Goal: Task Accomplishment & Management: Manage account settings

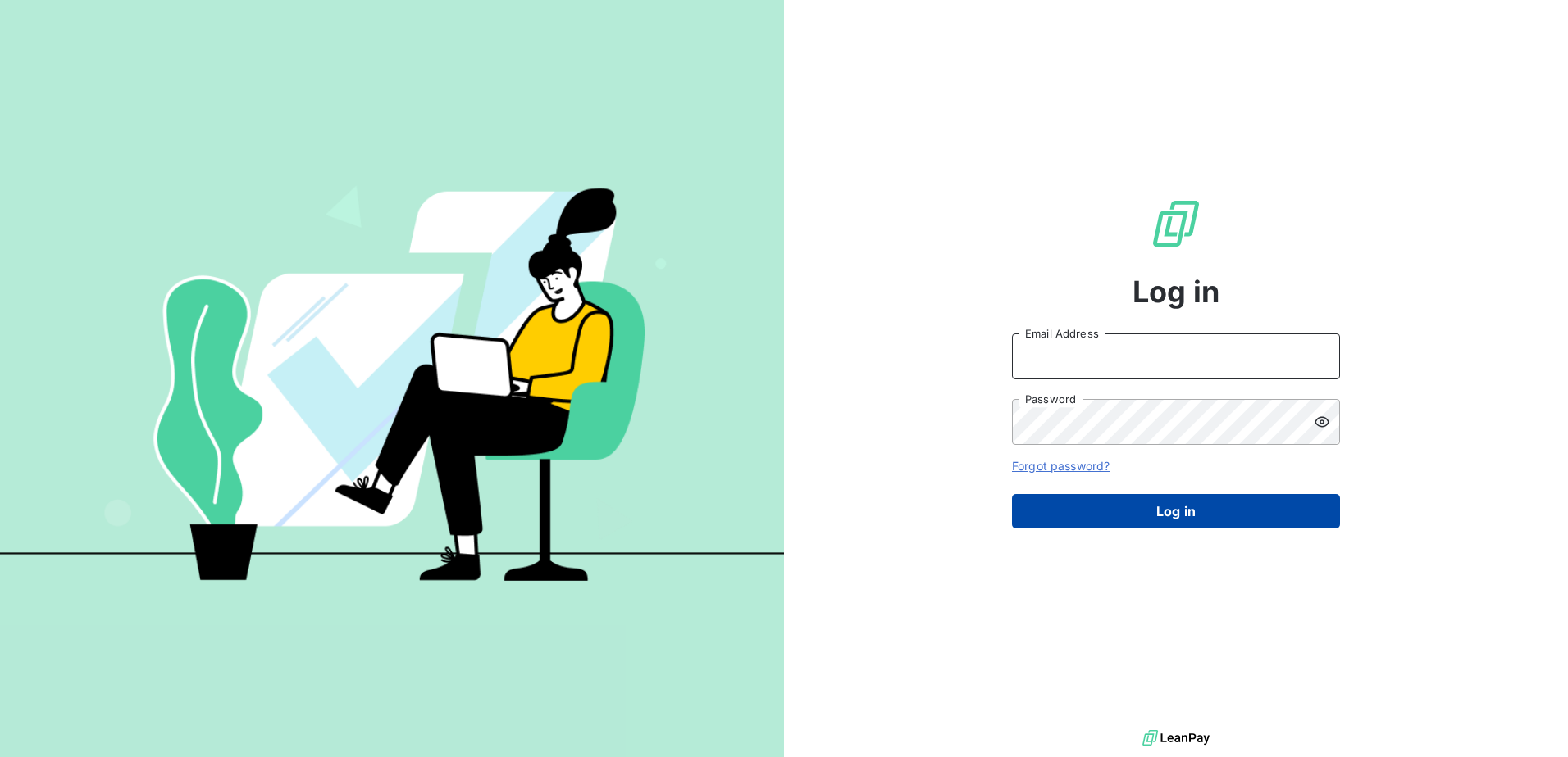
type input "[PERSON_NAME][EMAIL_ADDRESS][PERSON_NAME][DOMAIN_NAME]"
click at [1132, 513] on button "Log in" at bounding box center [1176, 512] width 328 height 35
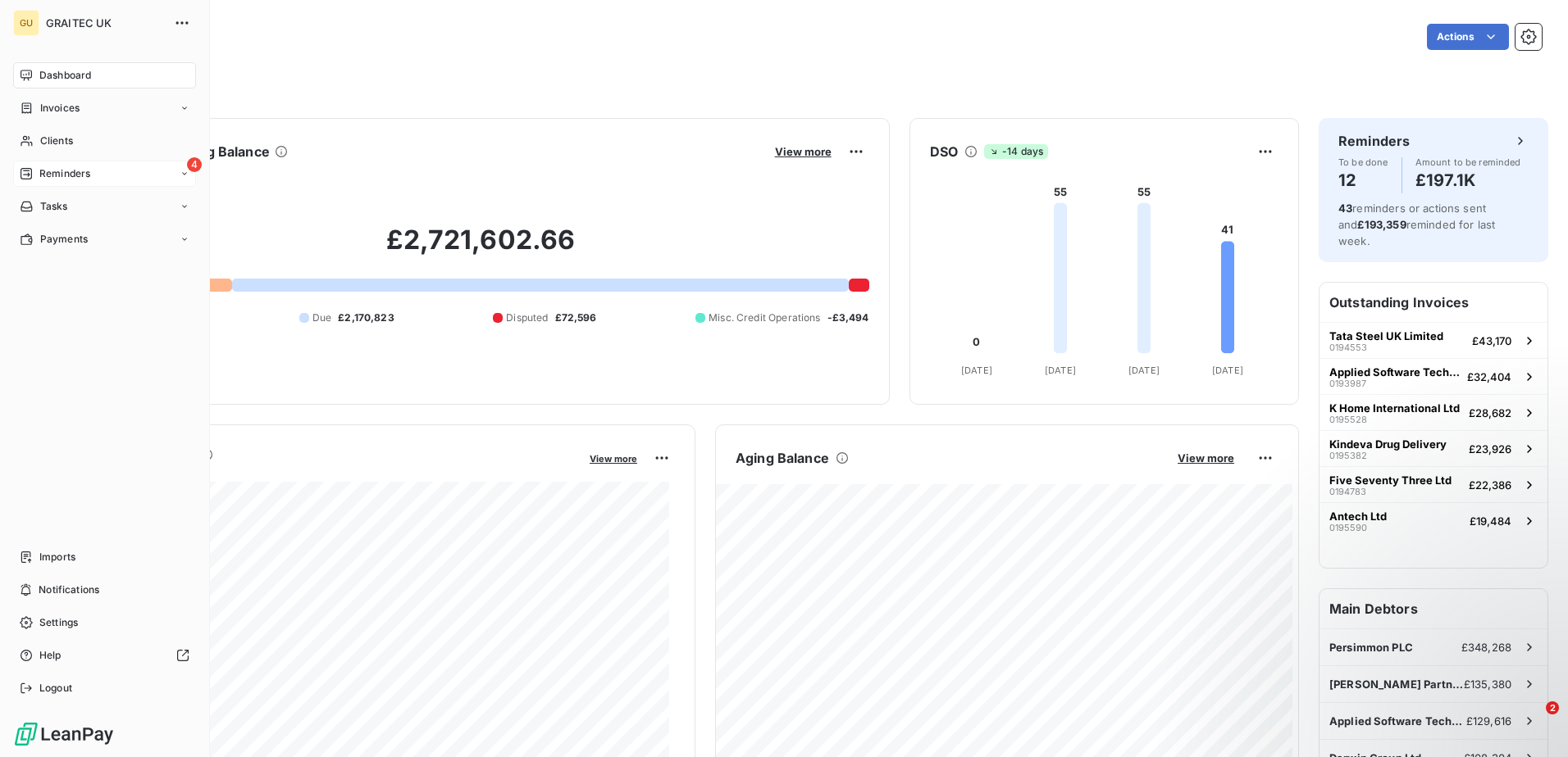
click at [50, 169] on span "Reminders" at bounding box center [65, 173] width 51 height 15
click at [74, 195] on div "Ongoing" at bounding box center [114, 206] width 163 height 26
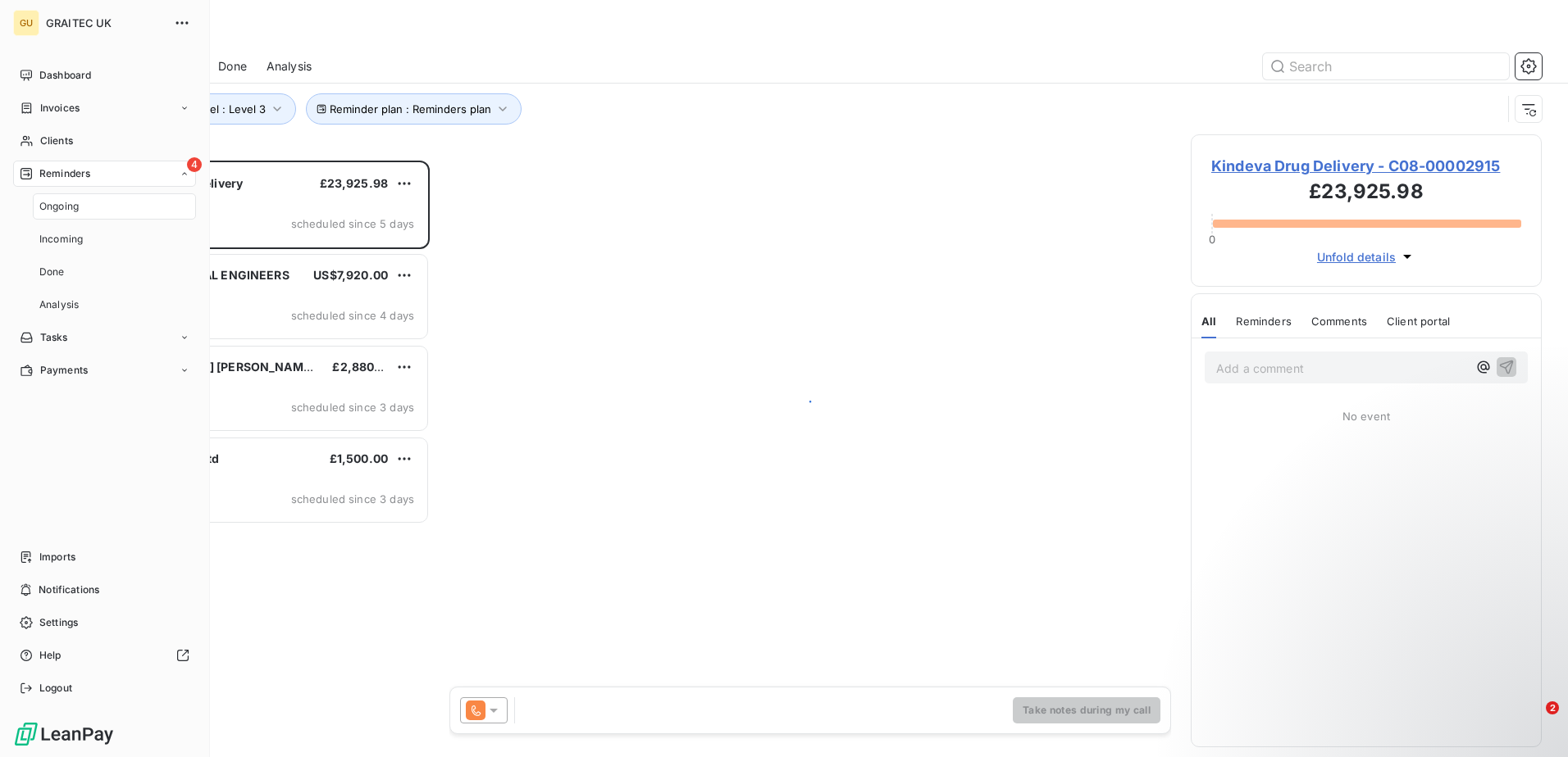
scroll to position [584, 338]
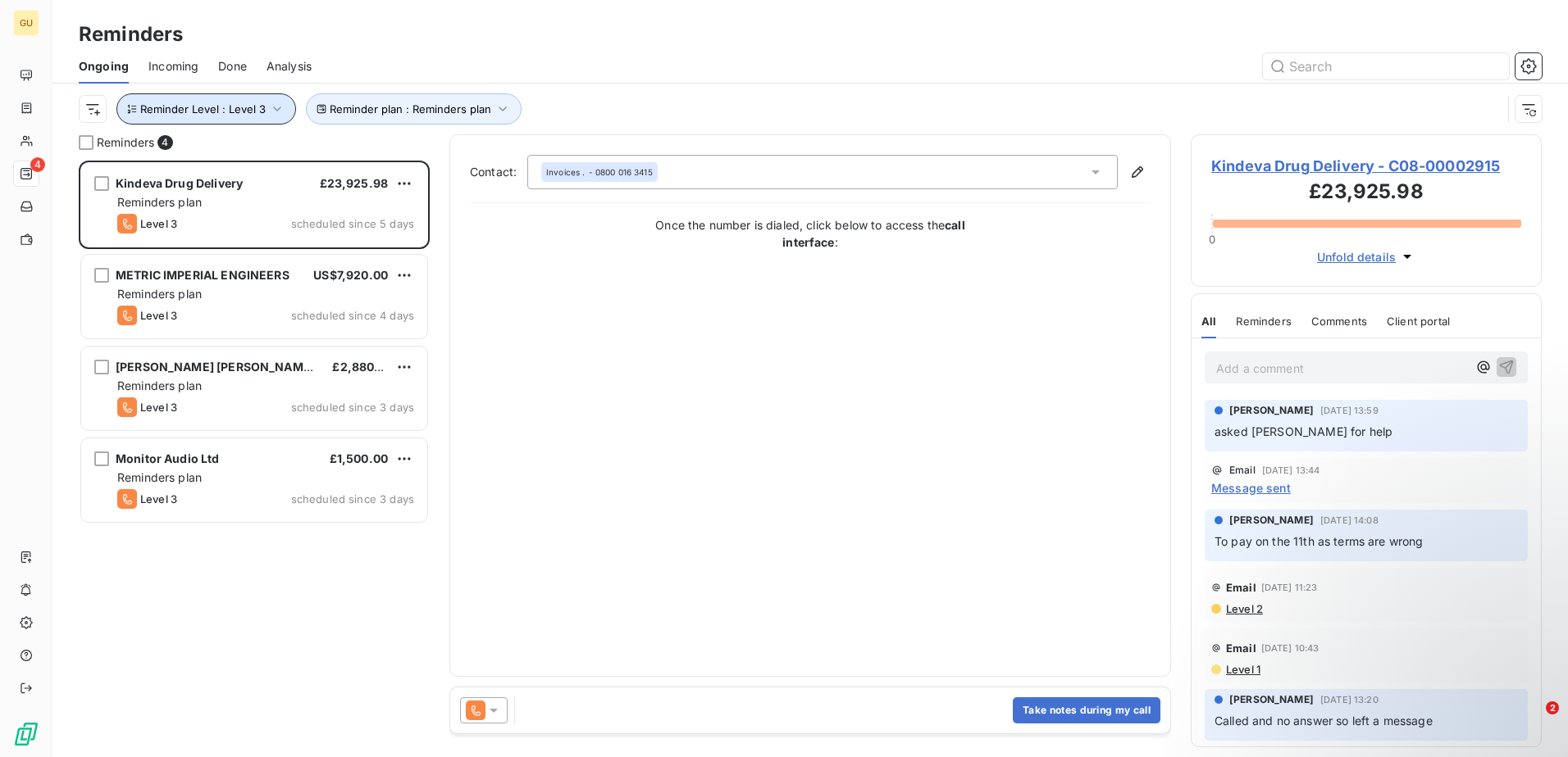
click at [218, 107] on span "Reminder Level : Level 3" at bounding box center [202, 109] width 125 height 13
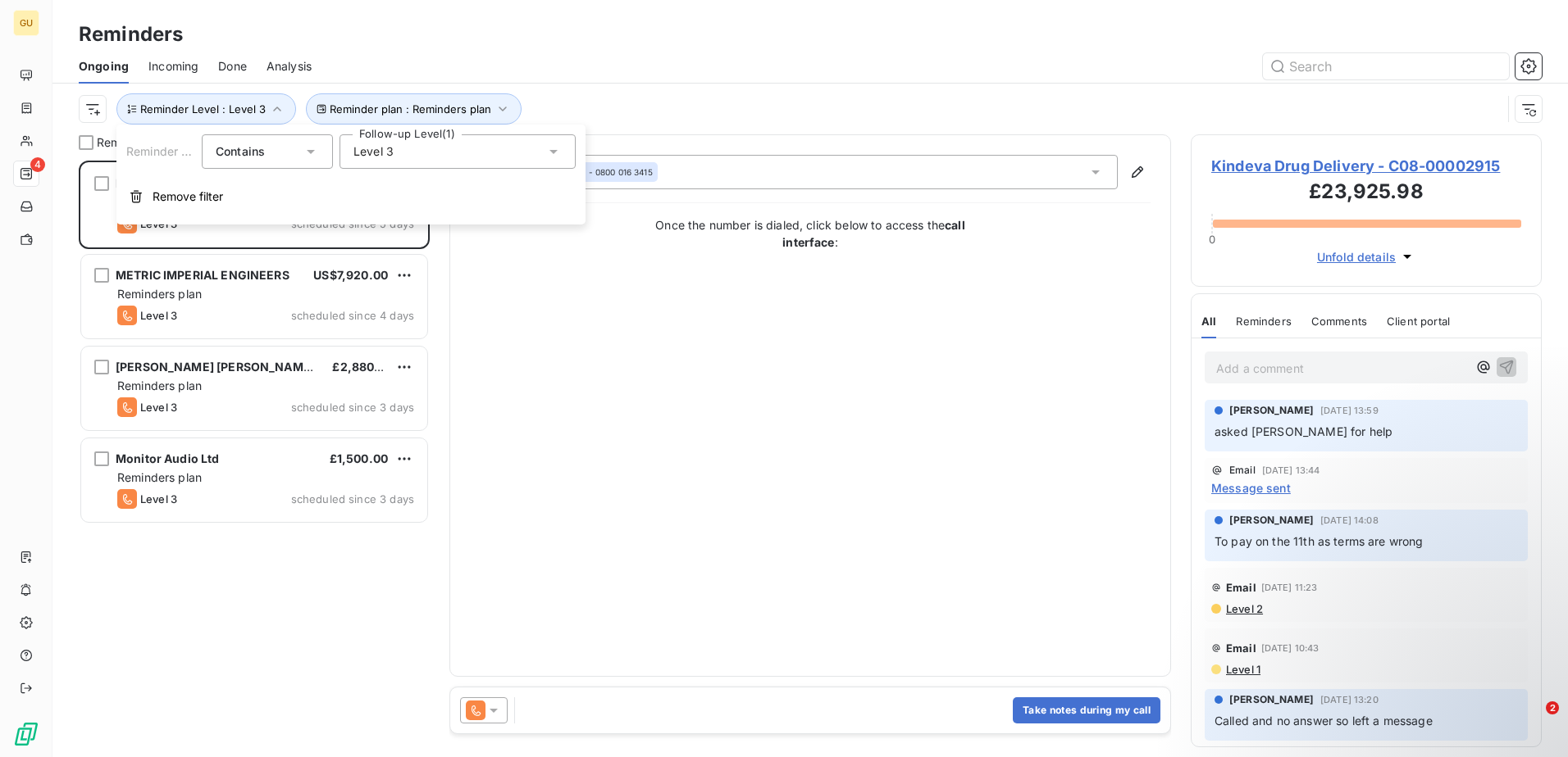
click at [389, 163] on div "Level 3" at bounding box center [457, 152] width 236 height 35
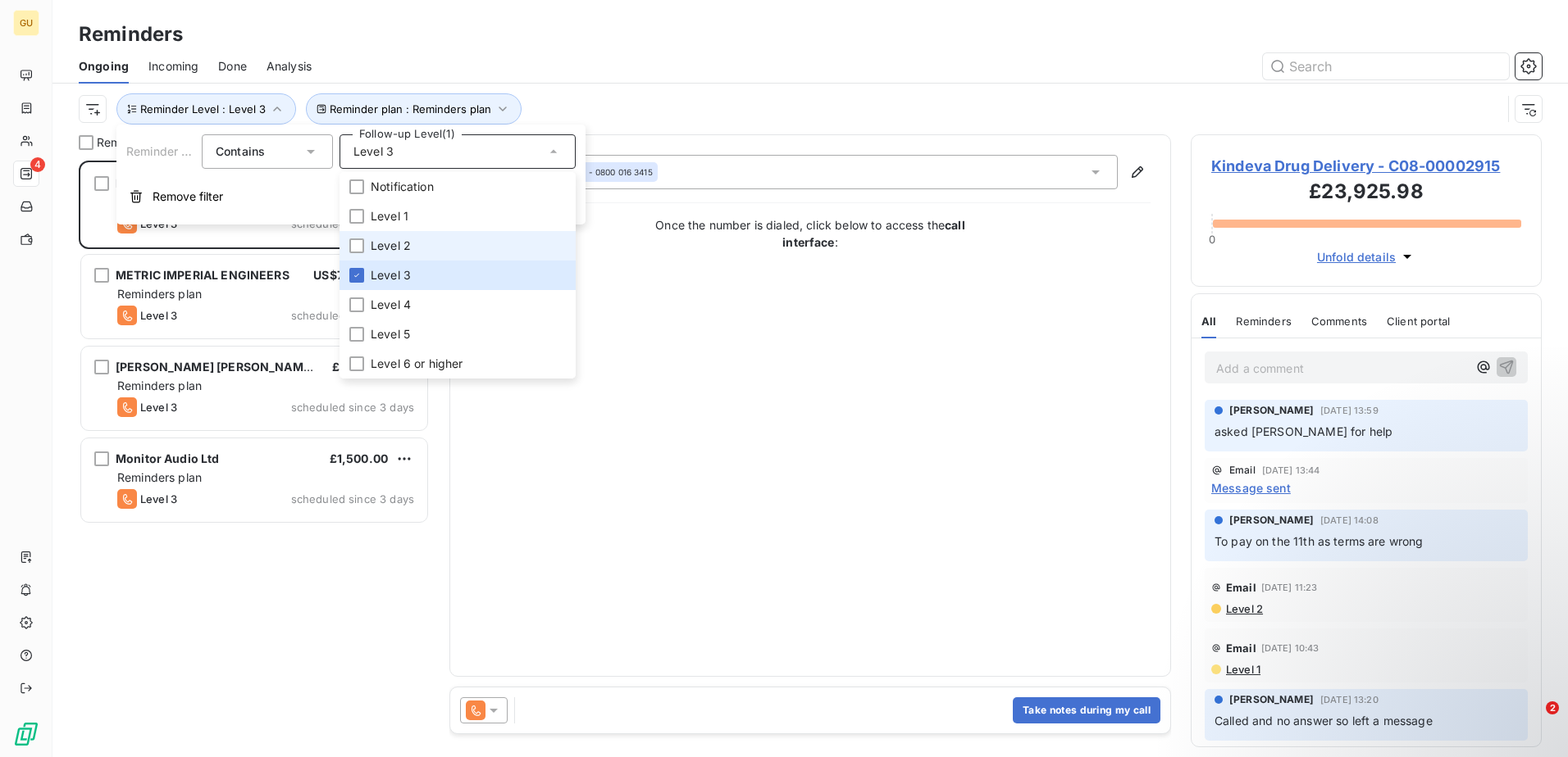
click at [400, 249] on span "Level 2" at bounding box center [390, 245] width 41 height 16
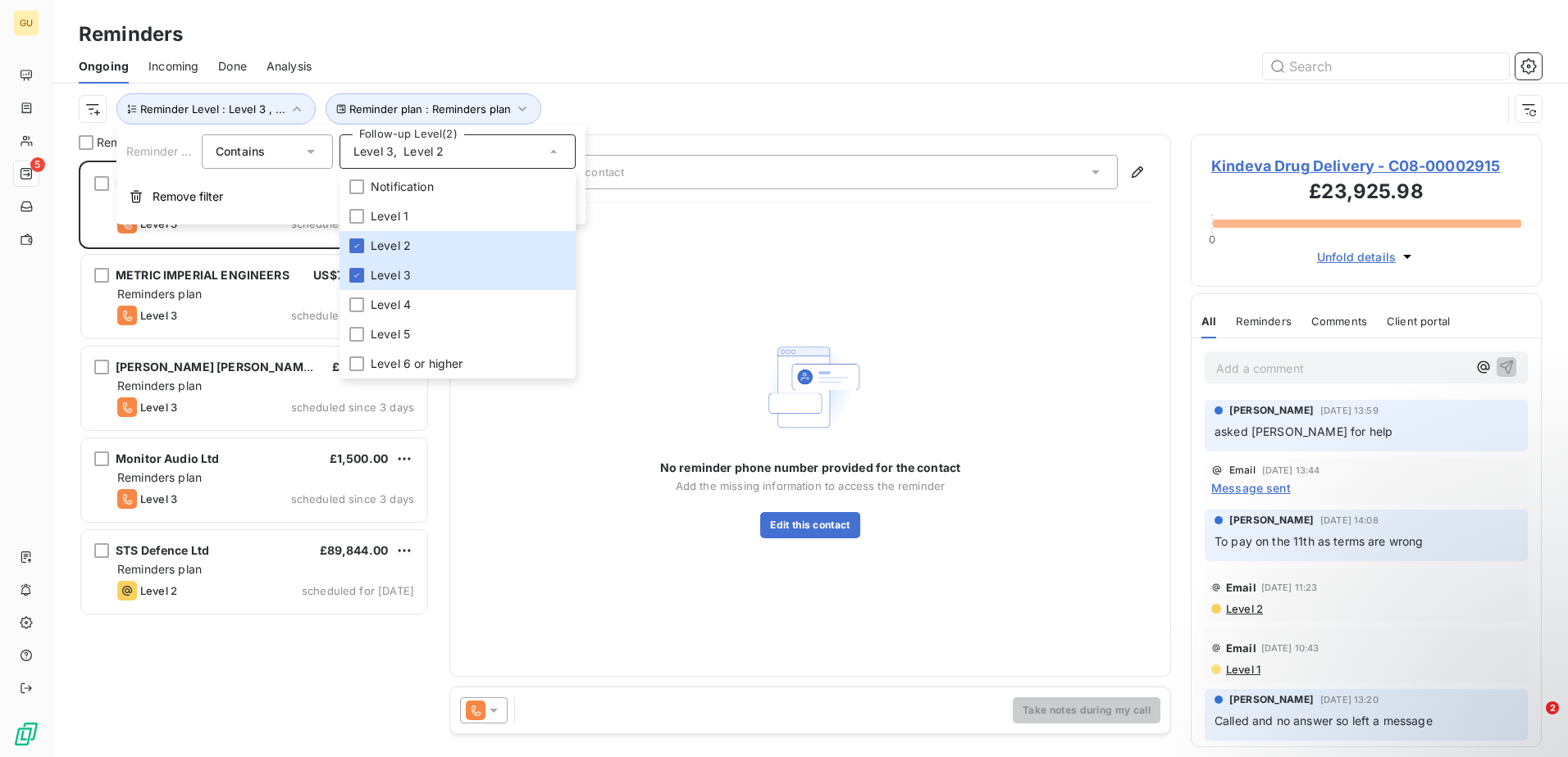
click at [307, 690] on div "Kindeva Drug Delivery £23,925.98 Reminders plan Level 3 scheduled since 5 days …" at bounding box center [254, 458] width 351 height 596
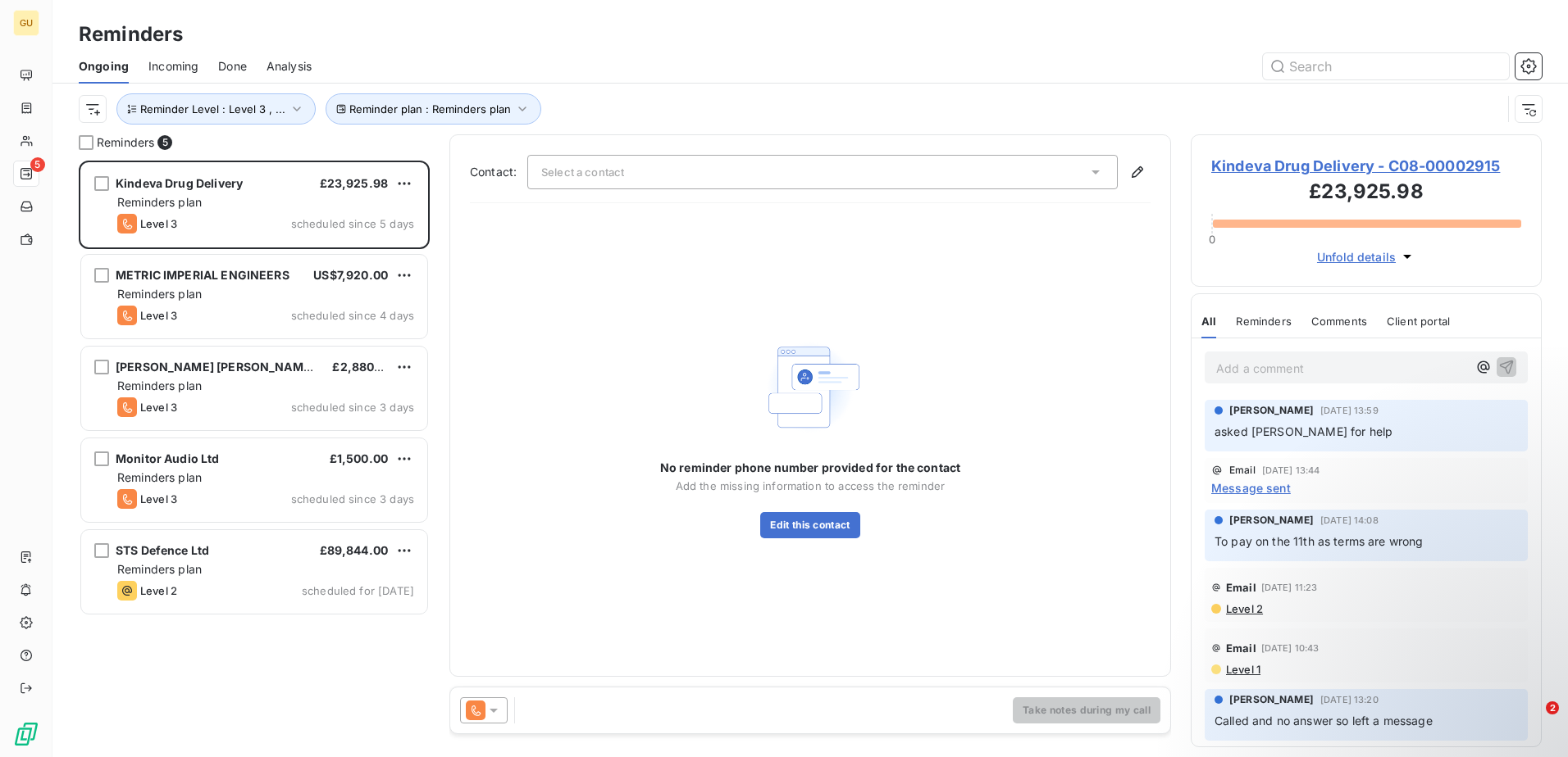
click at [1235, 373] on p "Add a comment ﻿" at bounding box center [1341, 369] width 251 height 21
click at [1325, 363] on p "Add a comment ﻿" at bounding box center [1341, 369] width 251 height 21
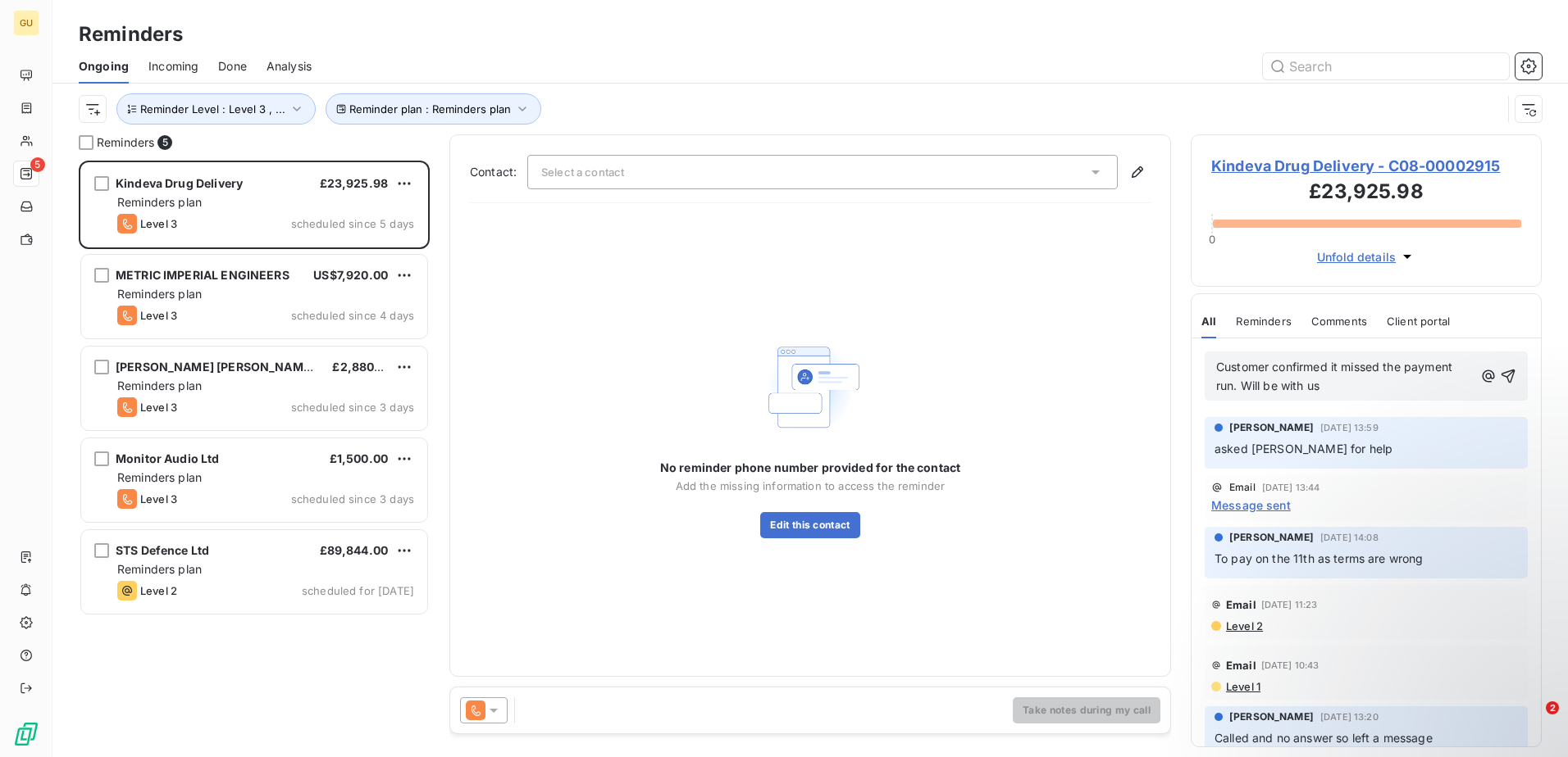
click at [1331, 388] on p "Customer confirmed it missed the payment run. Will be with us" at bounding box center [1344, 377] width 257 height 38
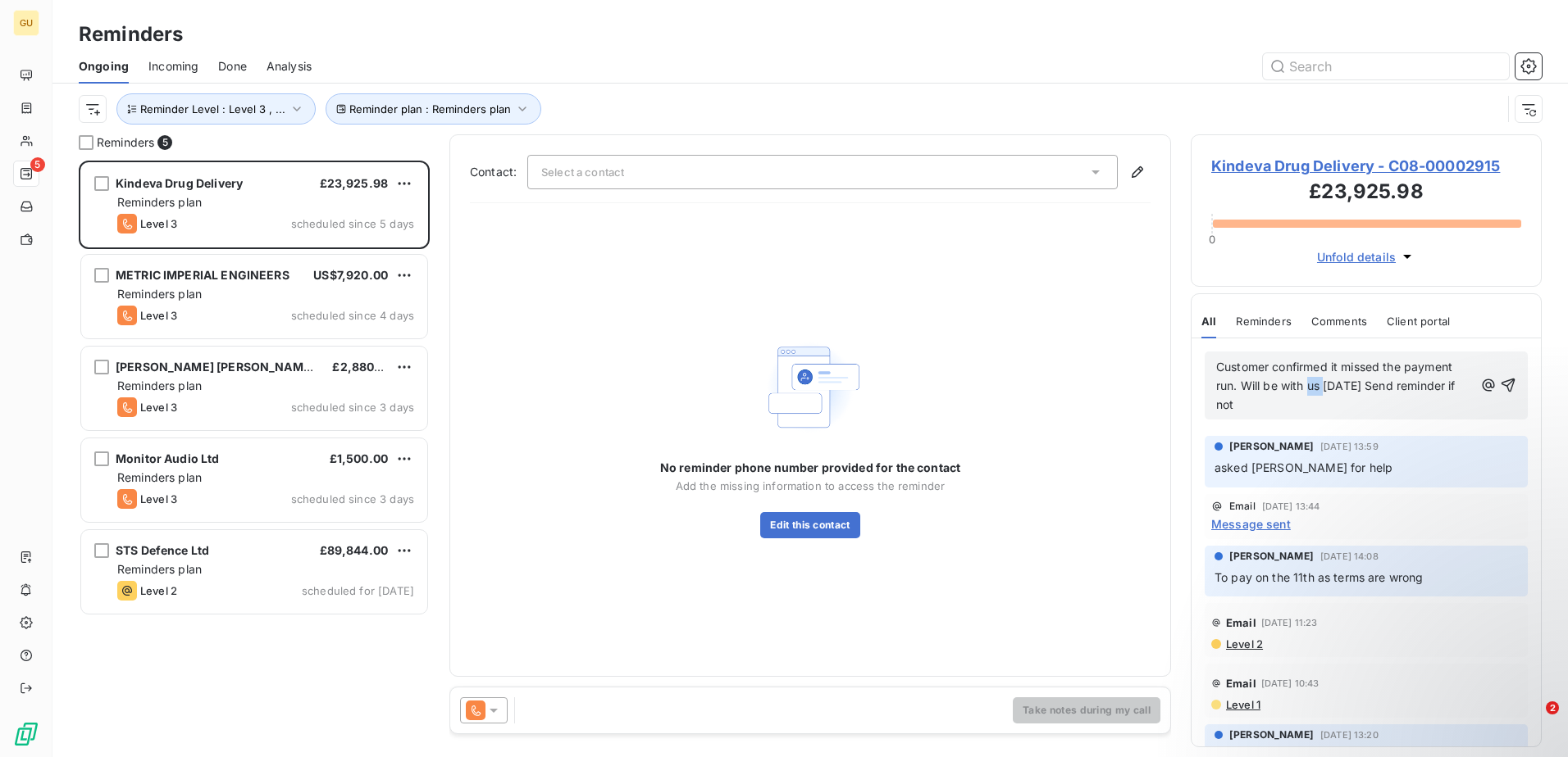
drag, startPoint x: 1327, startPoint y: 390, endPoint x: 1307, endPoint y: 387, distance: 20.2
click at [1307, 387] on span "Customer confirmed it missed the payment run. Will be with us [DATE] Send remin…" at bounding box center [1337, 386] width 243 height 52
click at [1320, 395] on p "Customer confirmed it missed the payment run. Will be with us [DATE] Send remin…" at bounding box center [1344, 387] width 257 height 57
click at [1325, 400] on p "Customer confirmed it missed the payment run. Will be with us [DATE] Send remin…" at bounding box center [1344, 387] width 257 height 57
drag, startPoint x: 1318, startPoint y: 402, endPoint x: 1254, endPoint y: 398, distance: 64.1
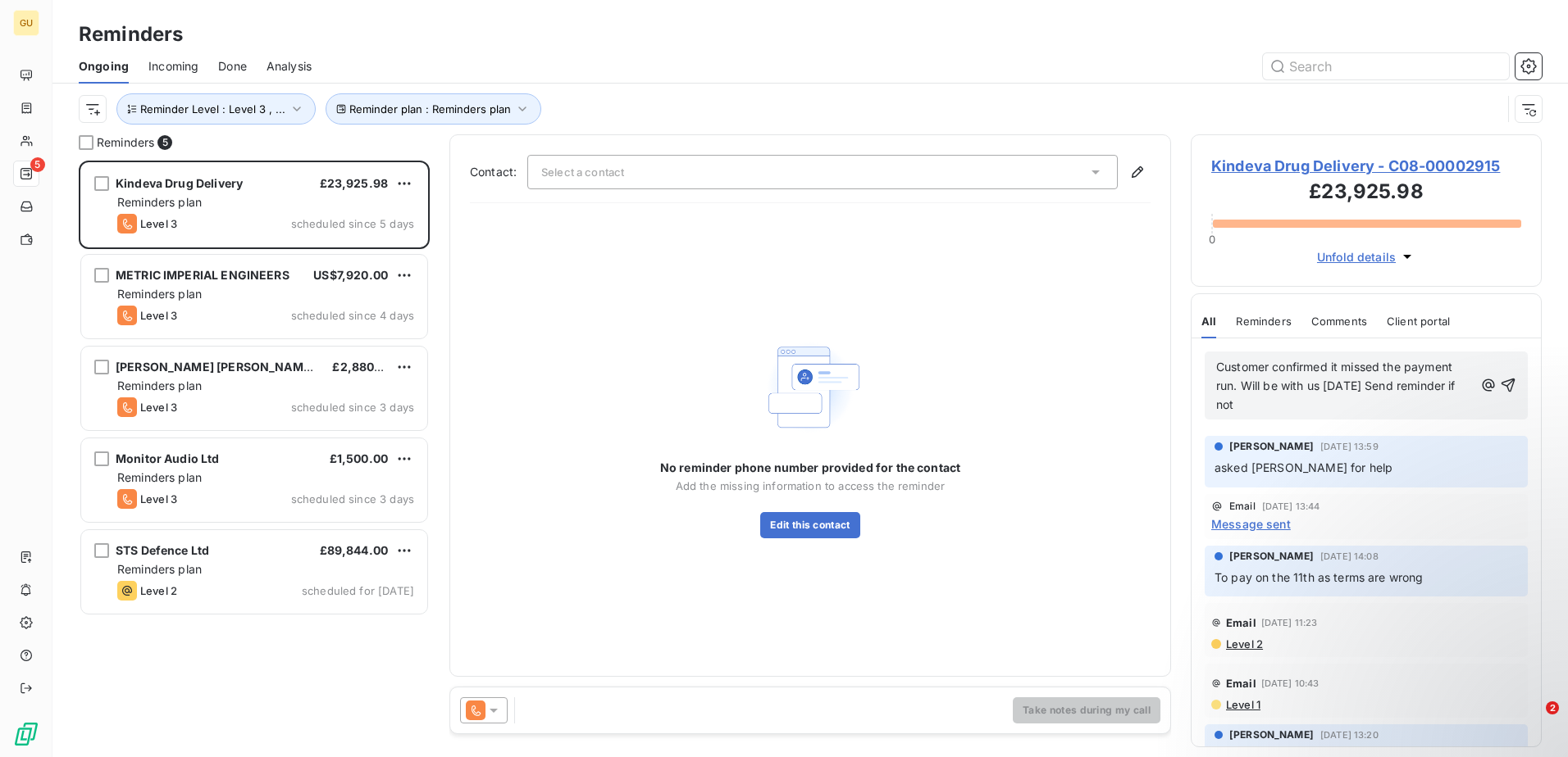
click at [1254, 398] on p "Customer confirmed it missed the payment run. Will be with us [DATE] Send remin…" at bounding box center [1344, 387] width 257 height 57
drag, startPoint x: 1295, startPoint y: 409, endPoint x: 1314, endPoint y: 404, distance: 19.6
click at [1297, 409] on span "Customer confirmed it missed the payment run. Will be with us [DATE] Send remin…" at bounding box center [1337, 386] width 243 height 52
drag, startPoint x: 1314, startPoint y: 404, endPoint x: 1216, endPoint y: 401, distance: 98.0
click at [1216, 401] on p "Customer confirmed it missed the payment run. Will be with us [DATE] Send remin…" at bounding box center [1344, 387] width 257 height 57
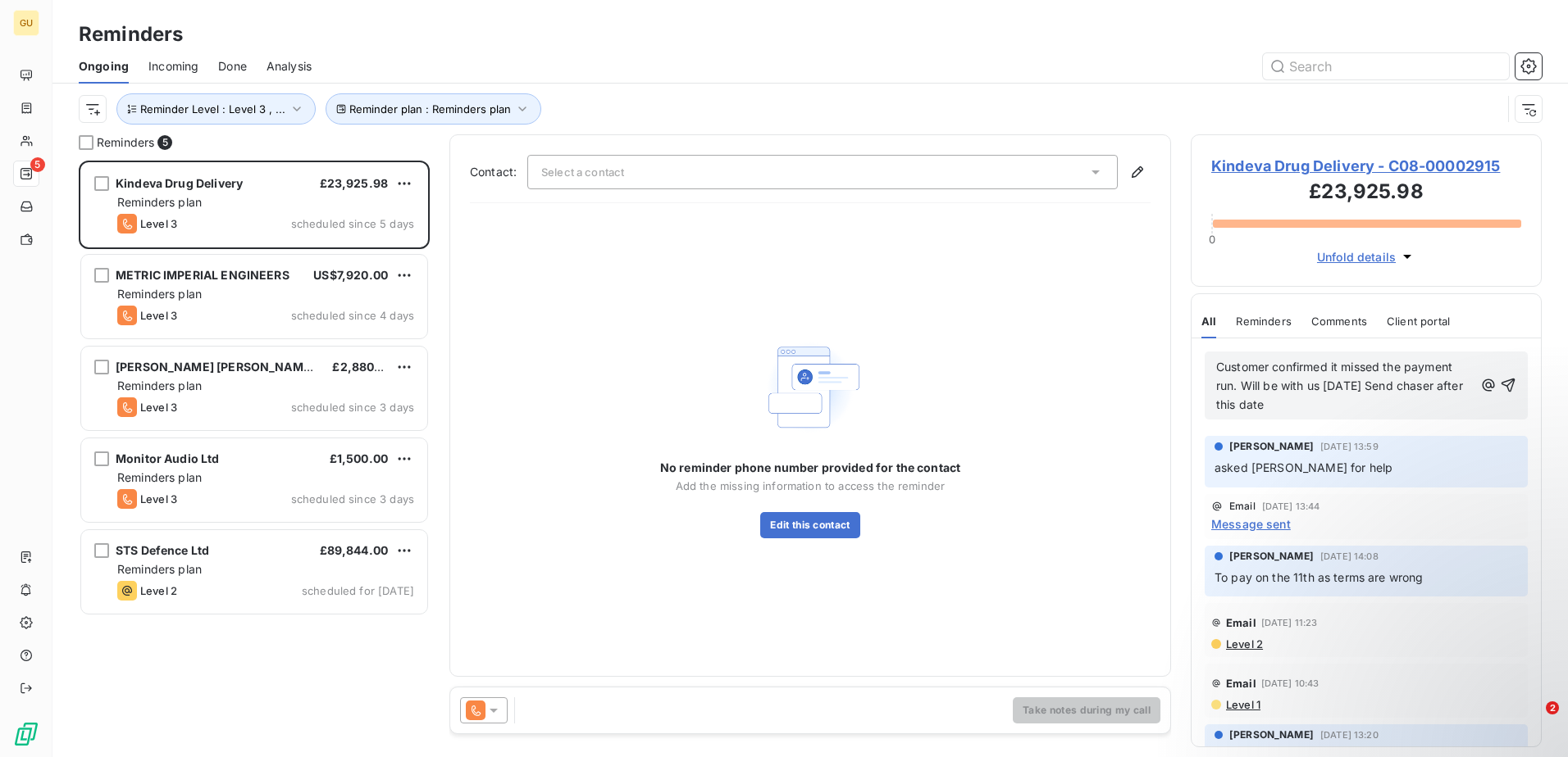
drag, startPoint x: 1318, startPoint y: 366, endPoint x: 1337, endPoint y: 374, distance: 20.6
click at [1322, 367] on span "Customer confirmed it missed the payment run. Will be with us [DATE] Send chase…" at bounding box center [1341, 386] width 250 height 52
click at [1337, 374] on p "Customer confirmed it missed the payment run. Will be with us [DATE] Send chase…" at bounding box center [1344, 387] width 257 height 57
drag, startPoint x: 1330, startPoint y: 367, endPoint x: 1344, endPoint y: 373, distance: 15.2
click at [1331, 367] on span "Customer confirmed it missed the payment run. Will be with us [DATE] Send chase…" at bounding box center [1341, 386] width 250 height 52
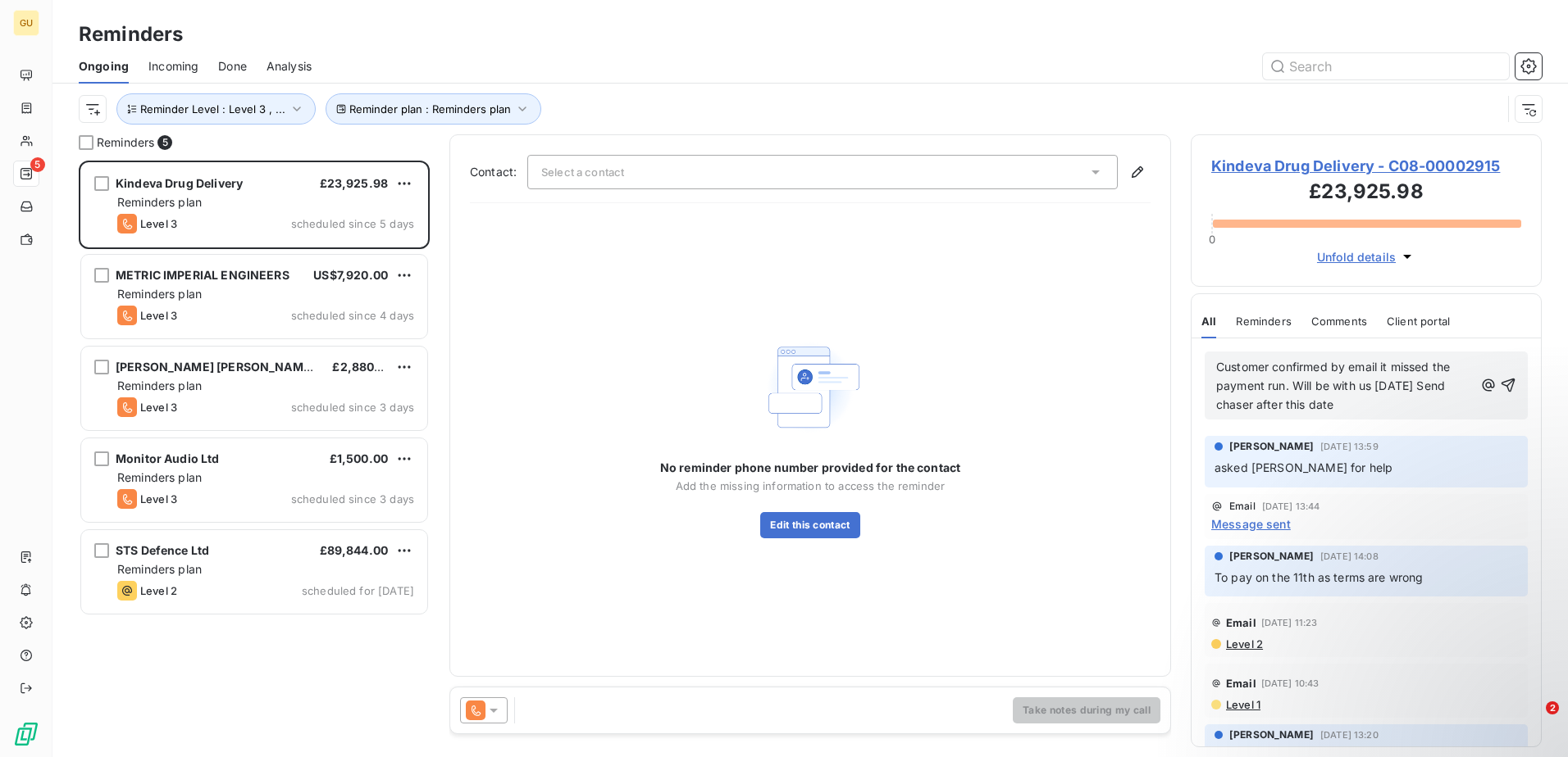
click at [1374, 410] on p "Customer confirmed by email it missed the payment run. Will be with us [DATE] S…" at bounding box center [1344, 387] width 257 height 57
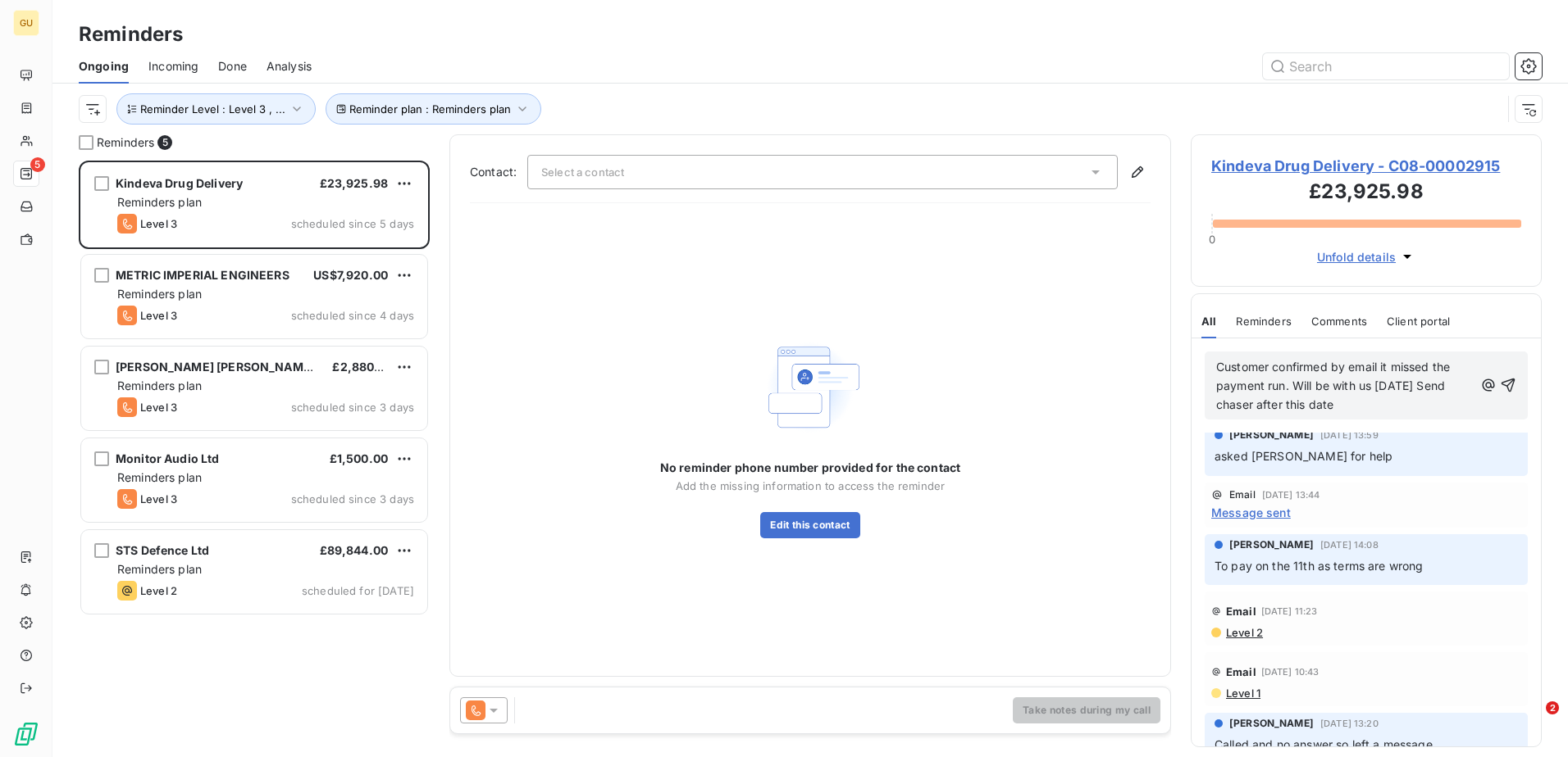
scroll to position [0, 0]
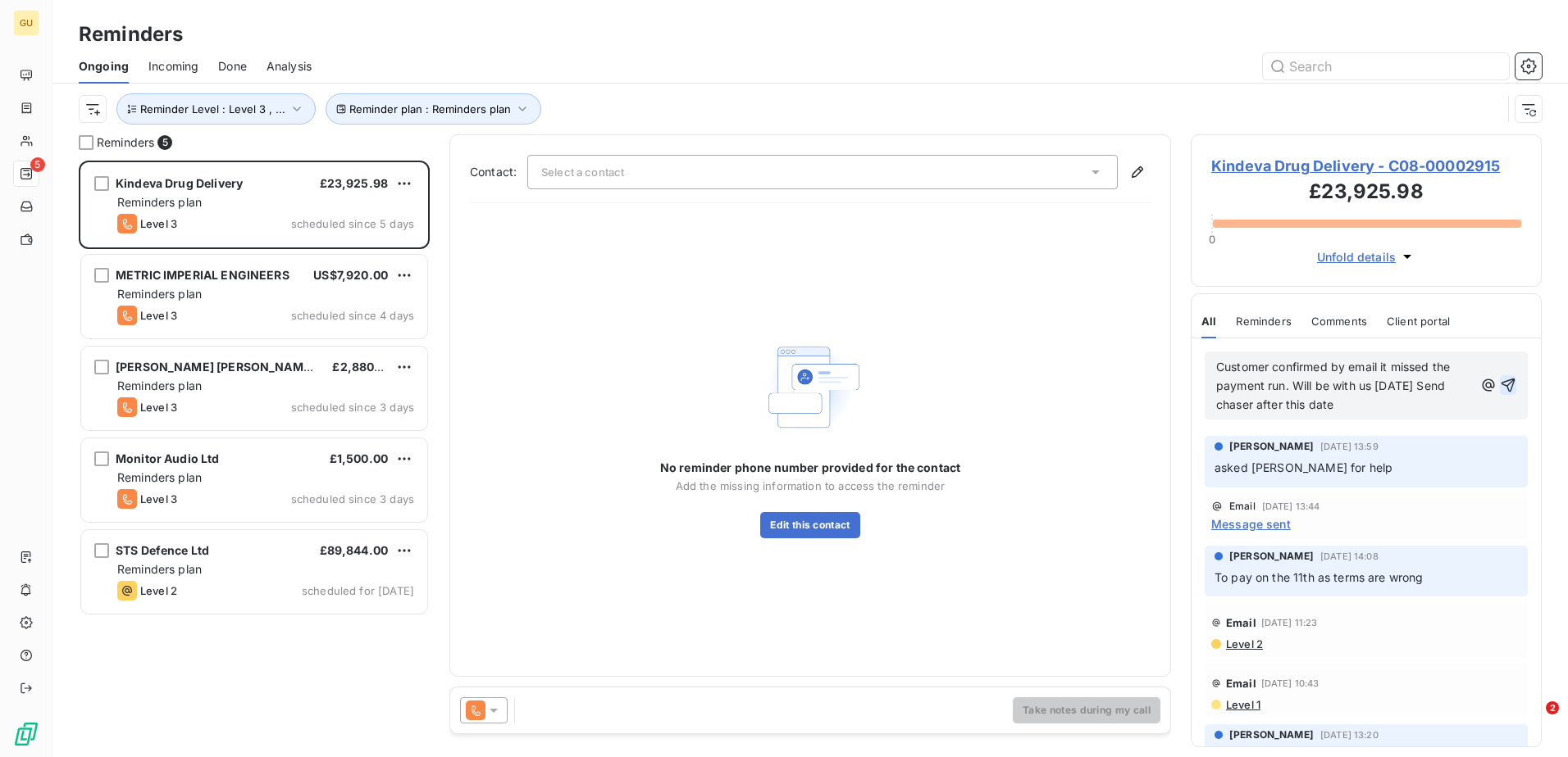
click at [1502, 385] on icon "button" at bounding box center [1508, 385] width 16 height 16
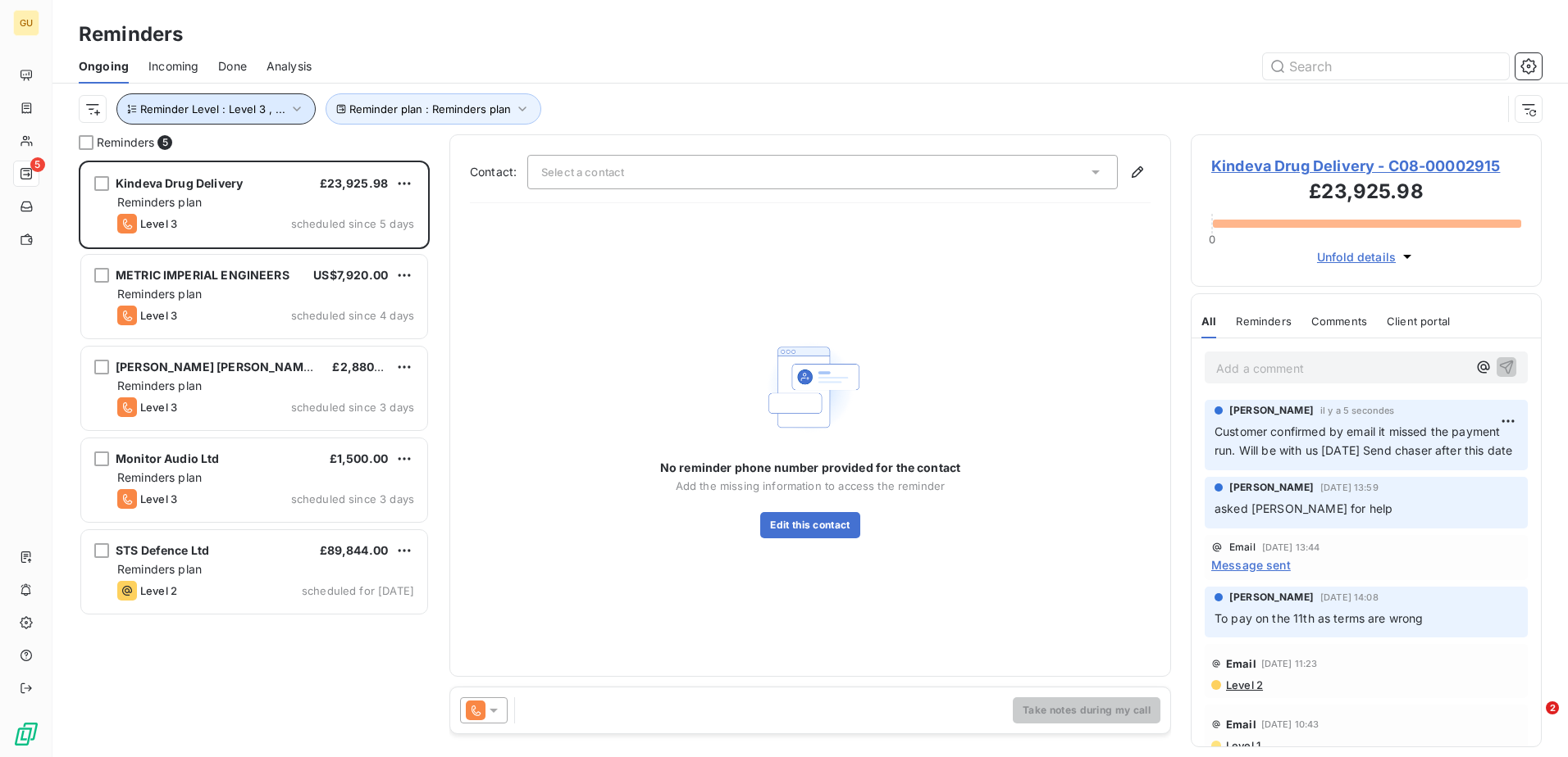
click at [293, 108] on icon "button" at bounding box center [296, 109] width 8 height 5
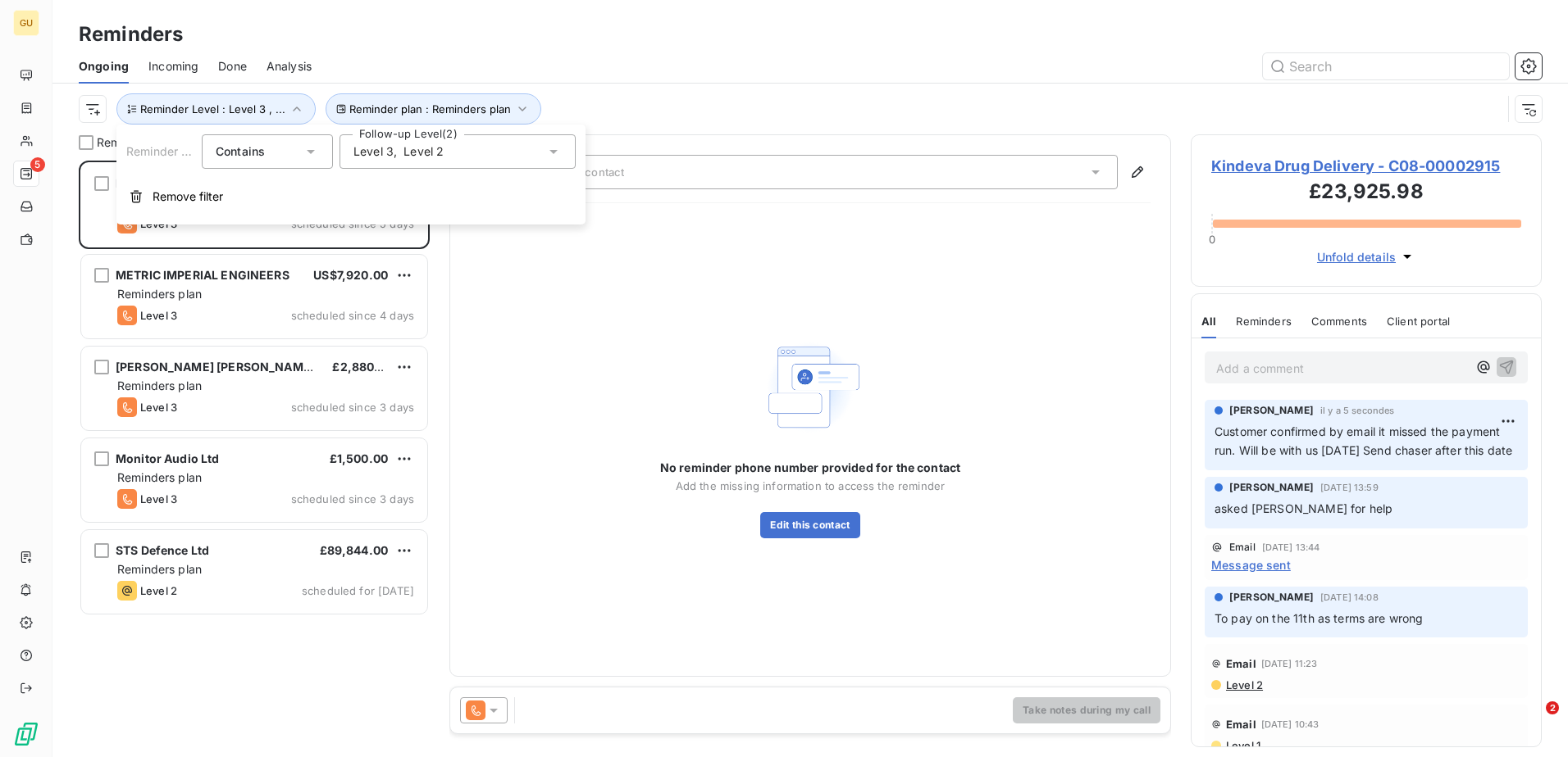
click at [442, 155] on span "Level 2" at bounding box center [423, 151] width 41 height 16
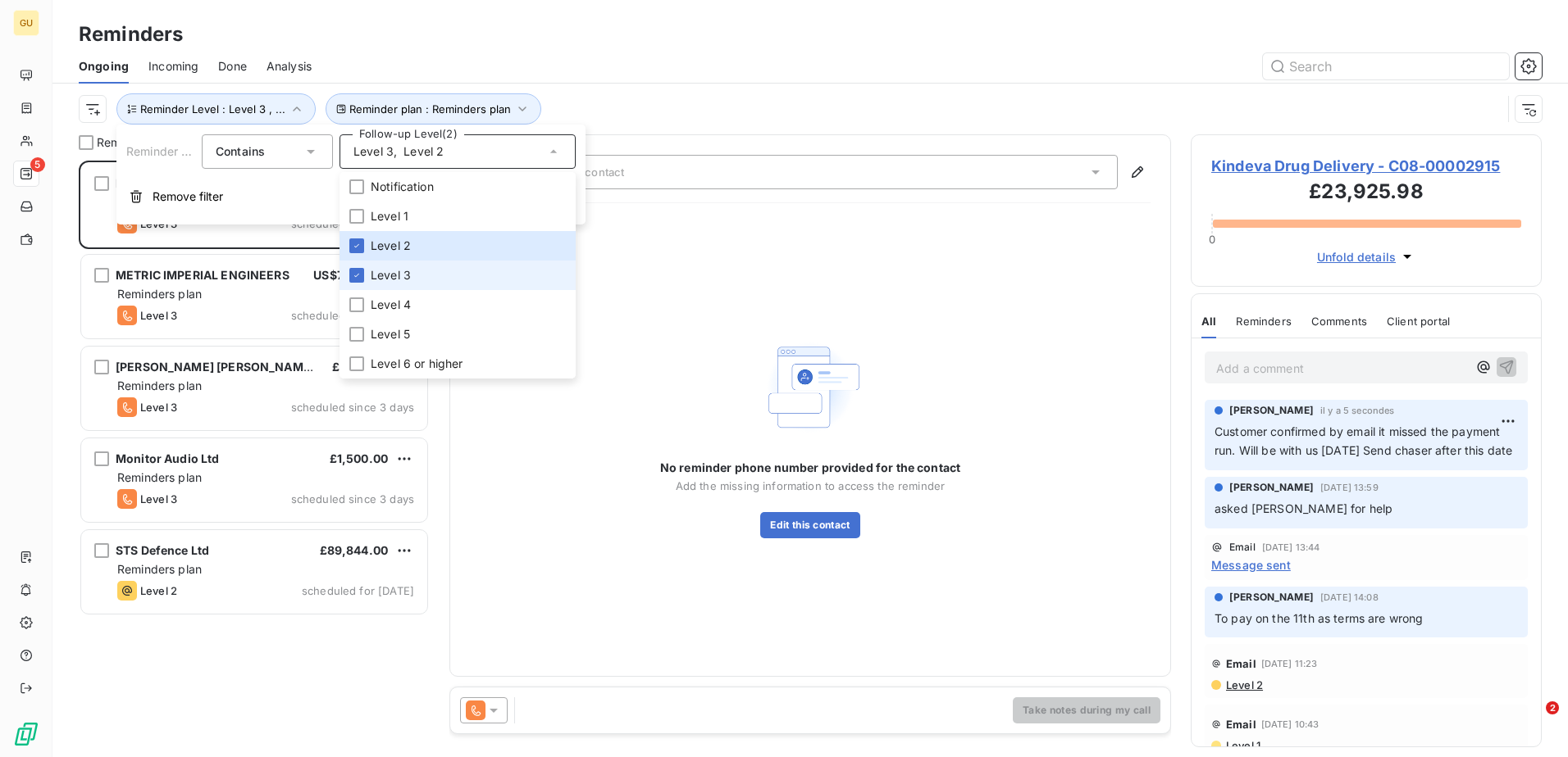
click at [366, 267] on li "Level 3" at bounding box center [457, 275] width 236 height 29
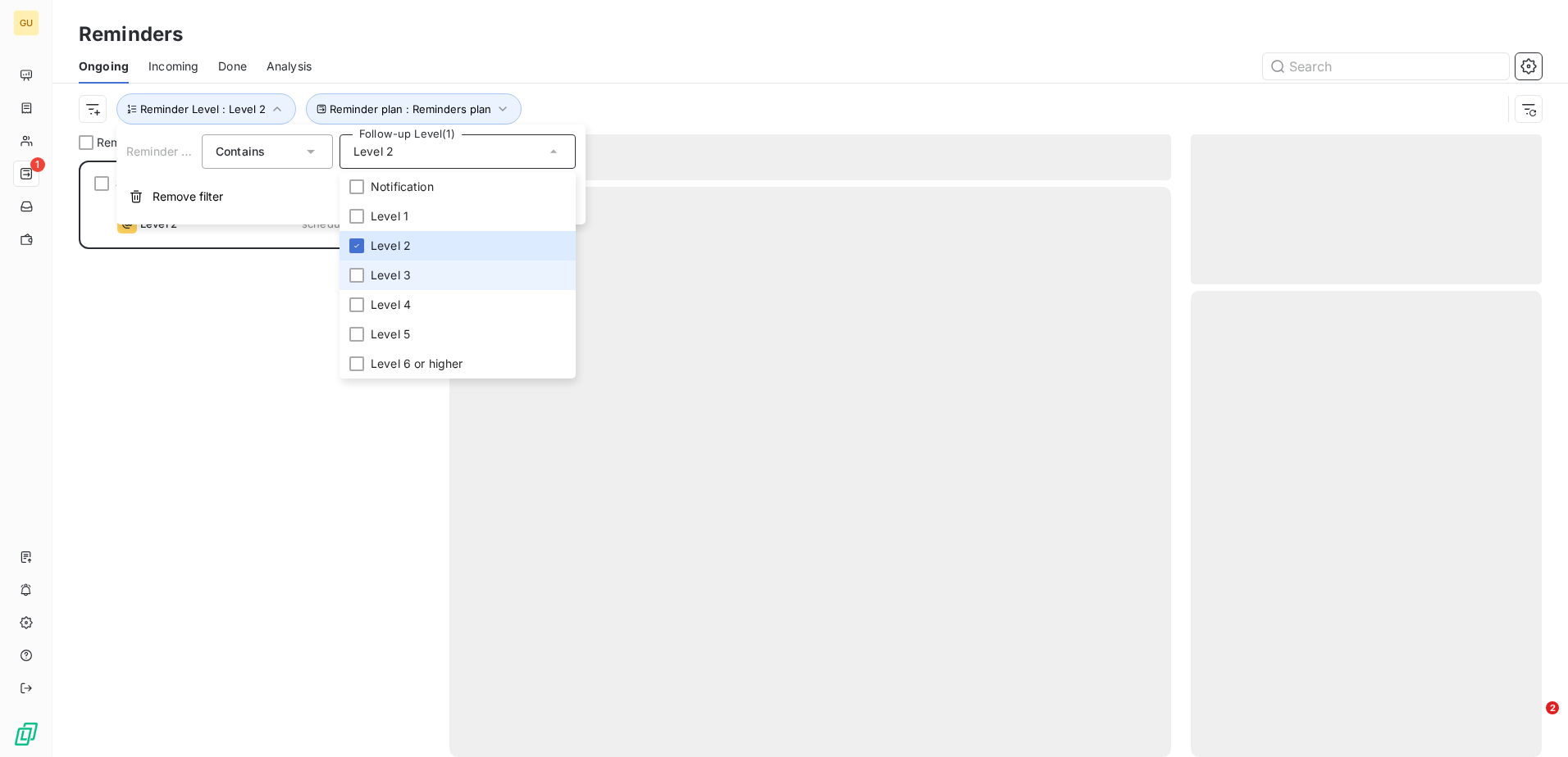
scroll to position [584, 338]
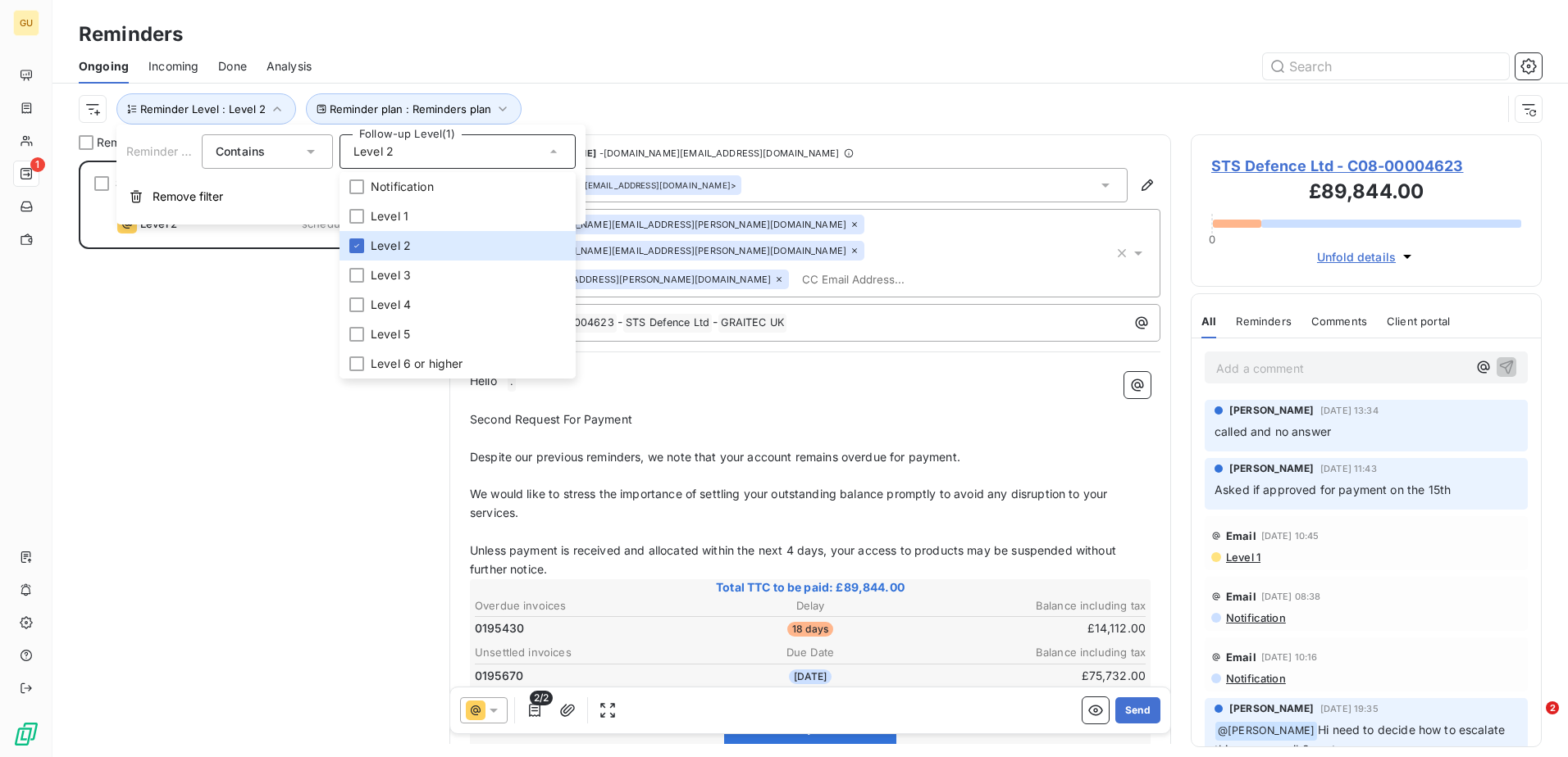
click at [236, 589] on div "STS Defence Ltd £89,844.00 Reminders plan Level 2 scheduled for [DATE]" at bounding box center [254, 458] width 351 height 596
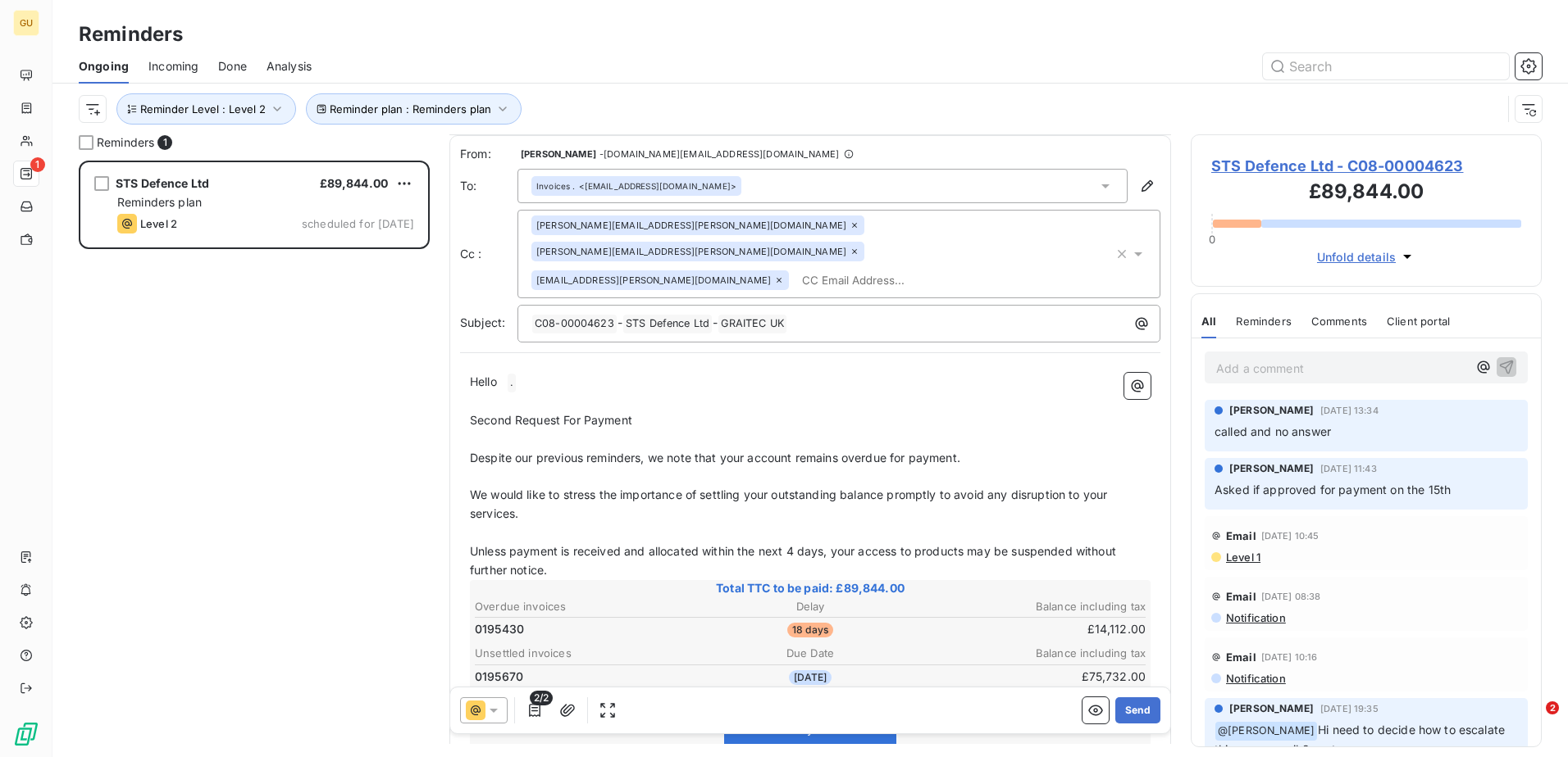
scroll to position [83, 0]
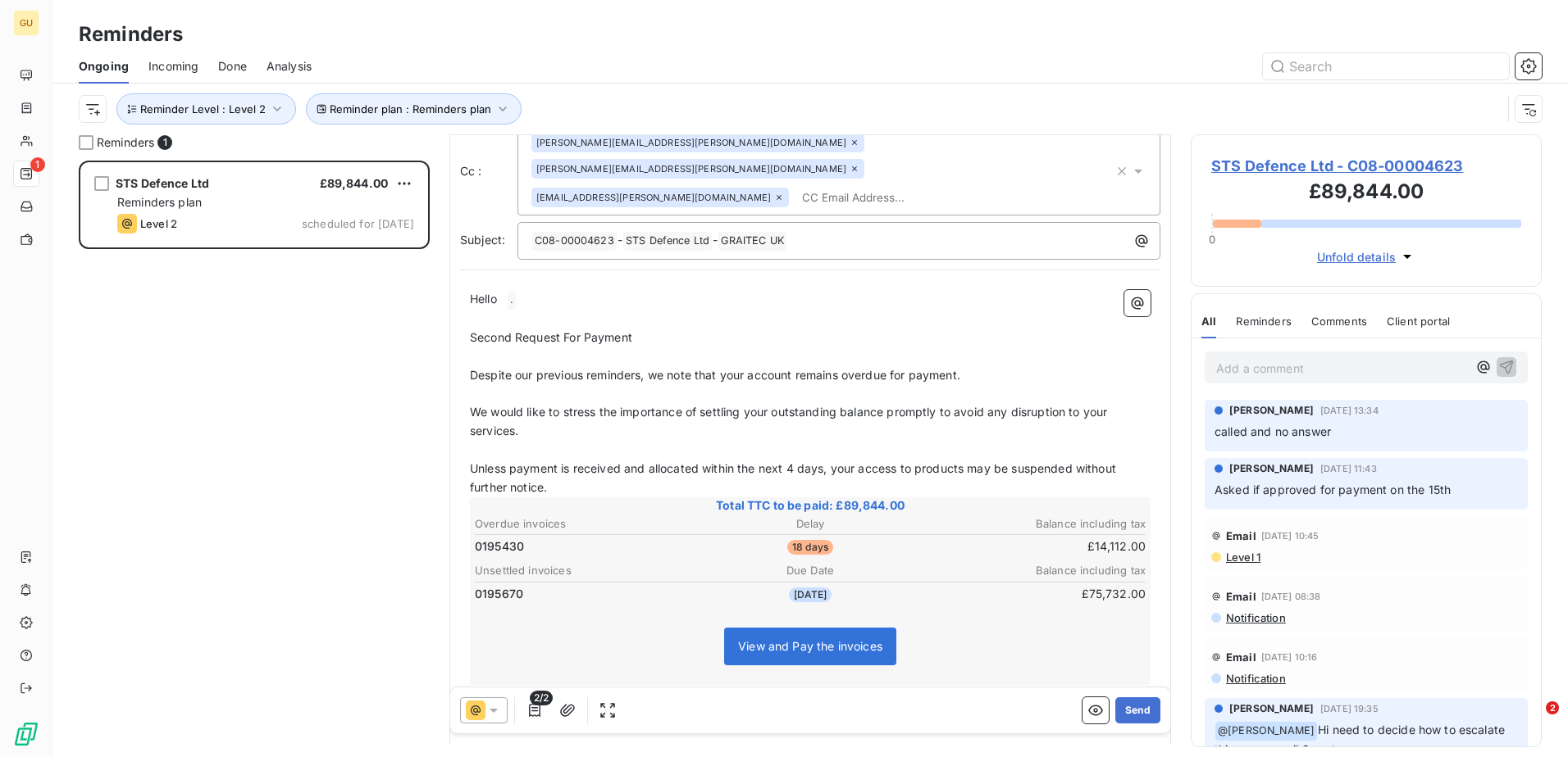
click at [231, 474] on div "STS Defence Ltd £89,844.00 Reminders plan Level 2 scheduled for [DATE]" at bounding box center [254, 458] width 351 height 596
